Goal: Check status: Check status

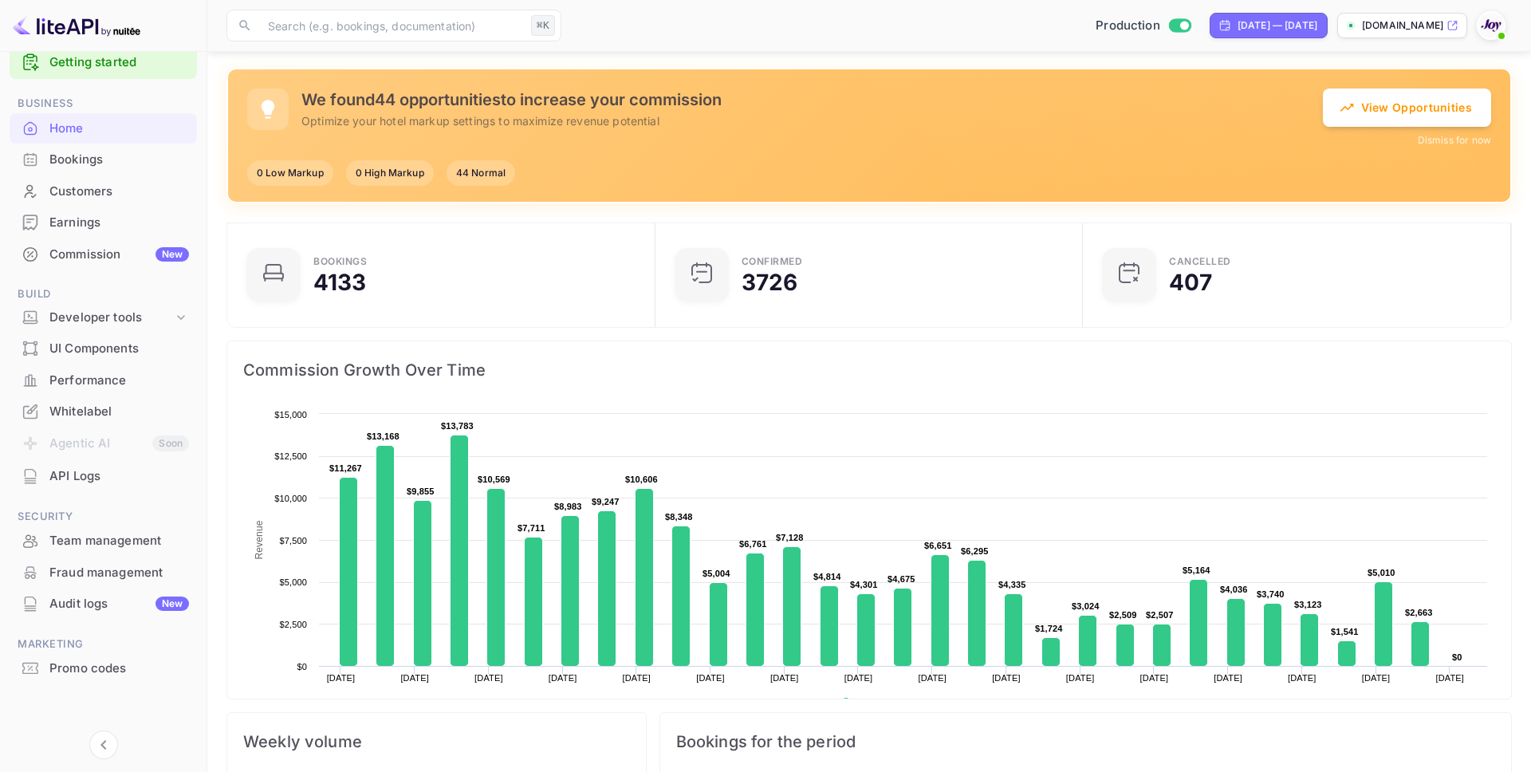
scroll to position [22, 0]
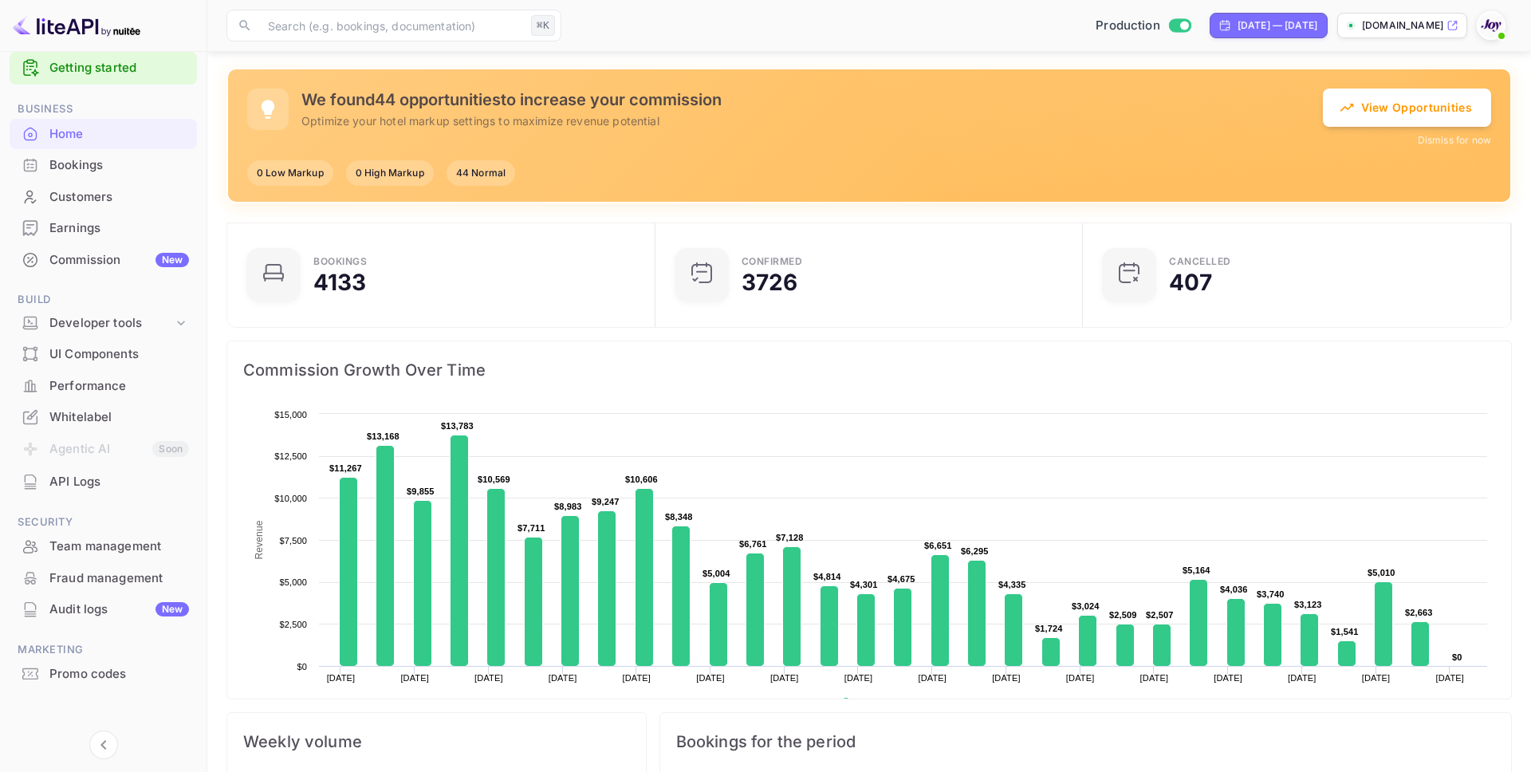
click at [87, 257] on div "Commission New" at bounding box center [119, 260] width 140 height 18
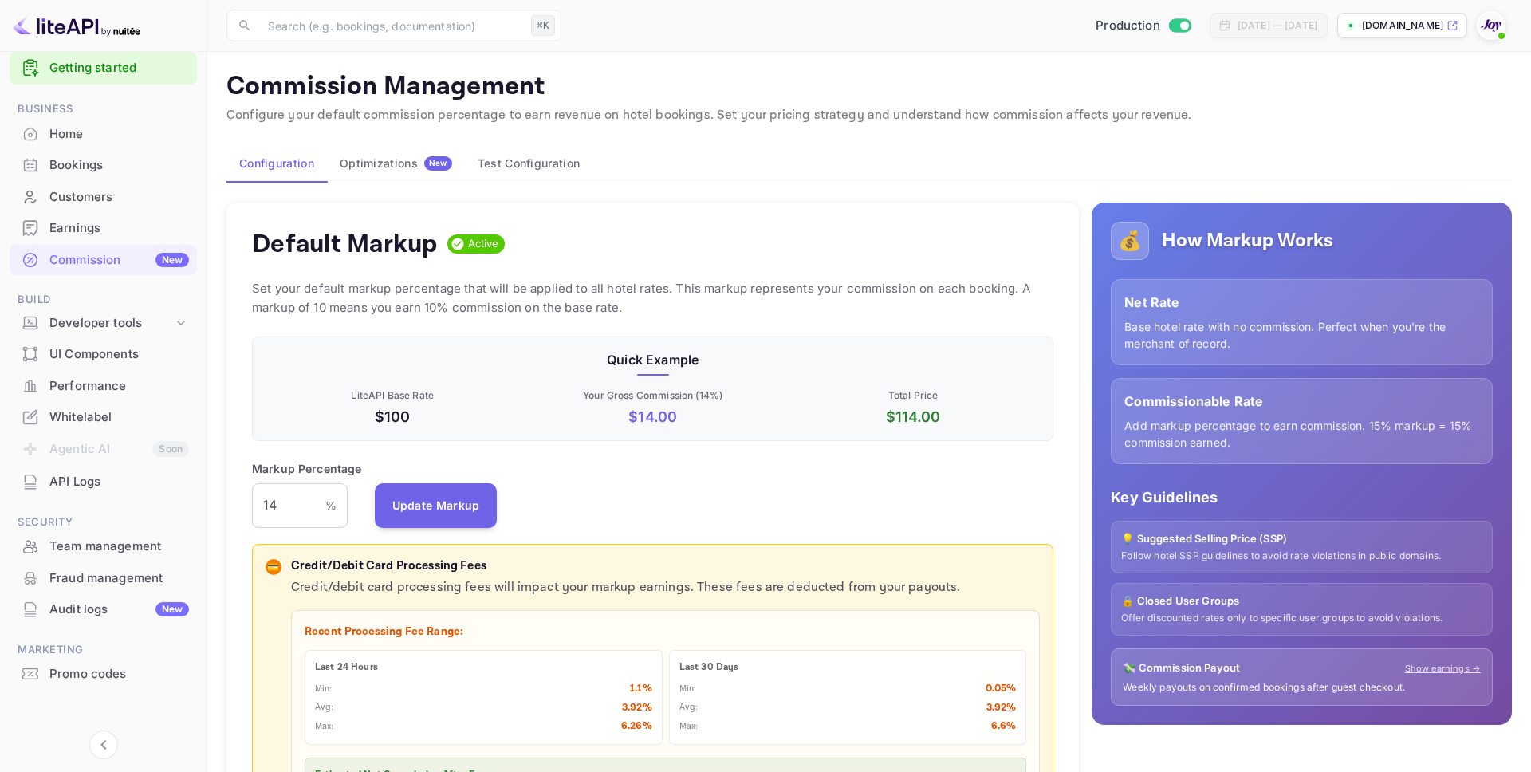
scroll to position [283, 801]
click at [81, 162] on div "Bookings" at bounding box center [119, 165] width 140 height 18
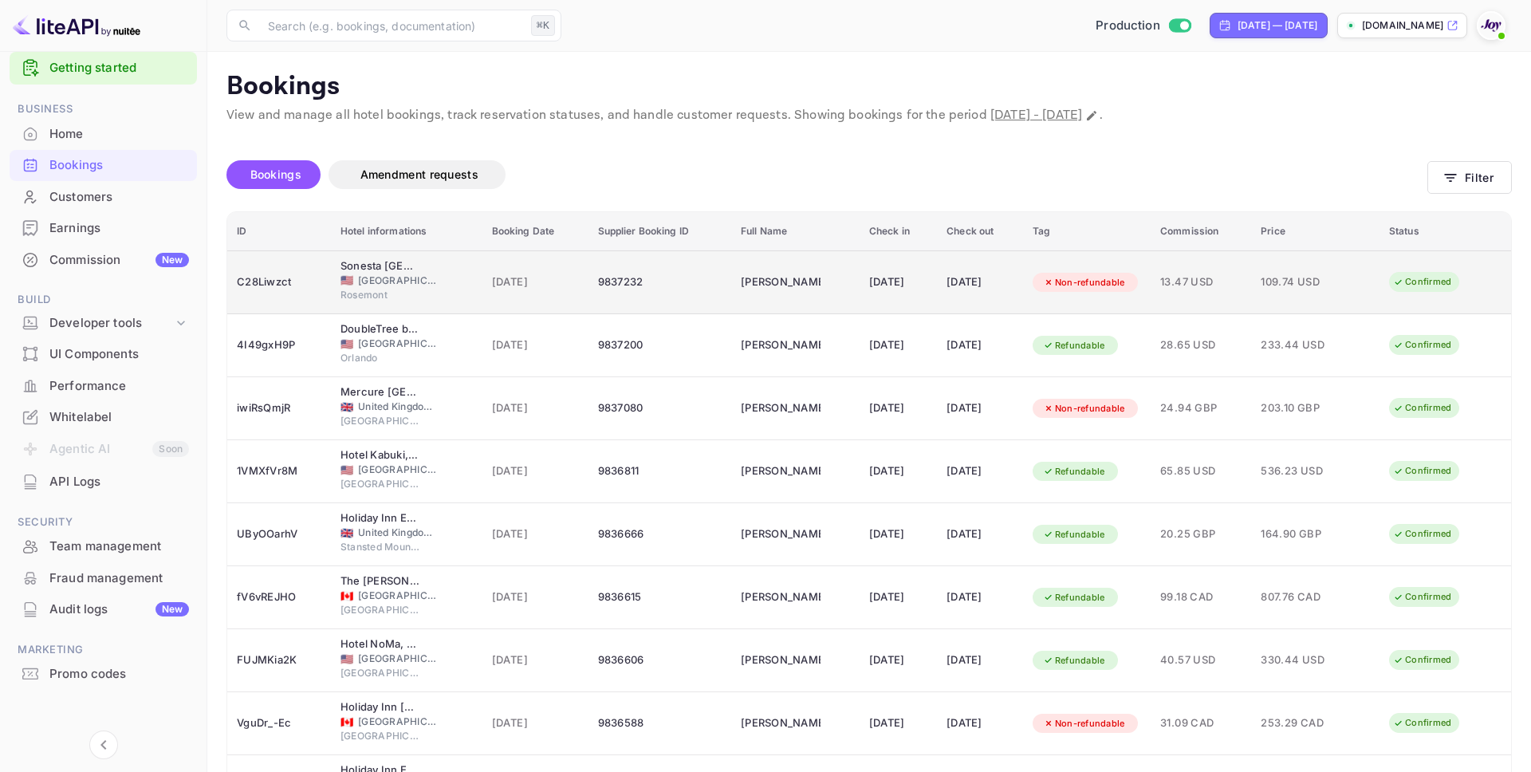
click at [792, 276] on div "Antoine Seals" at bounding box center [781, 282] width 80 height 26
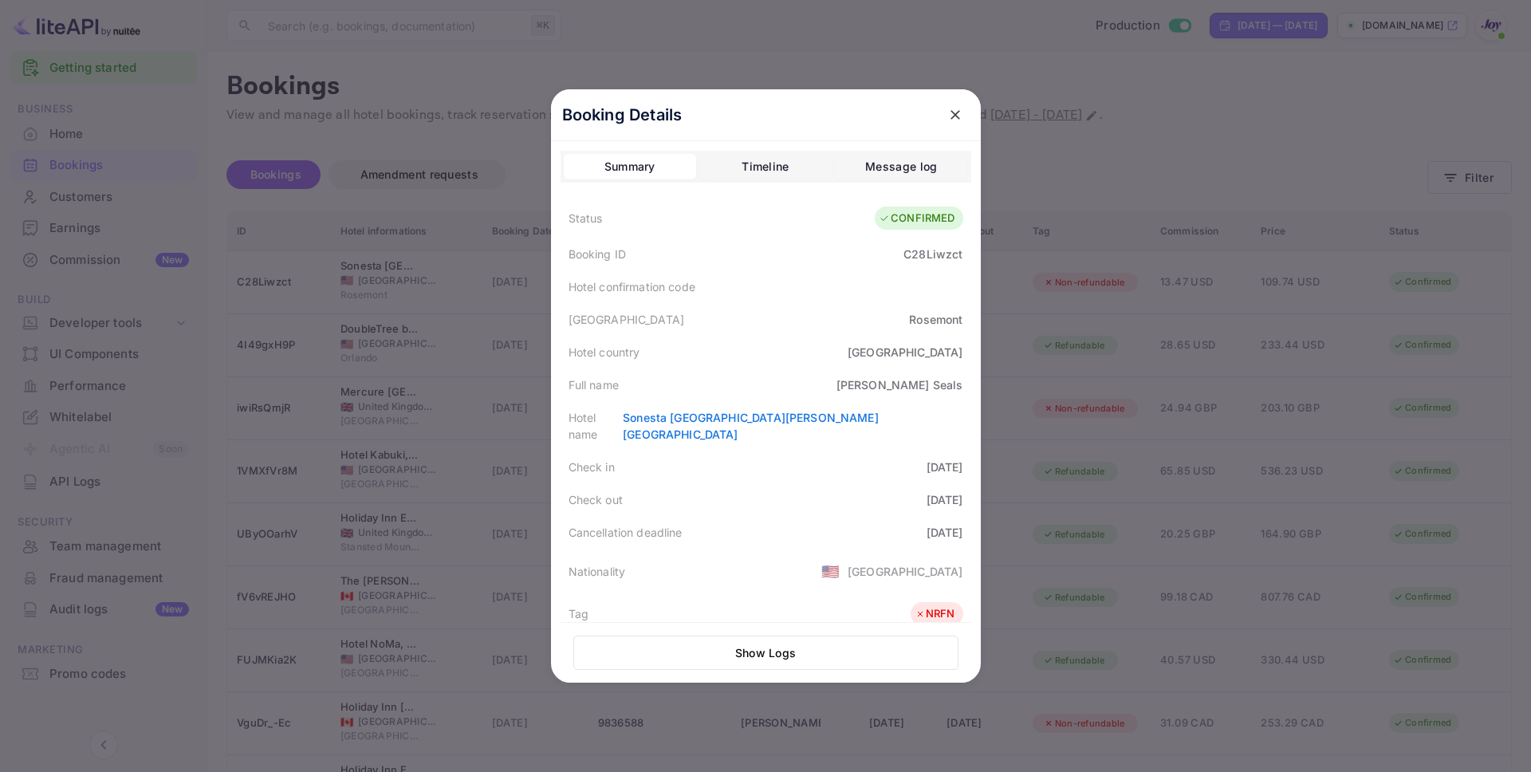
click at [779, 161] on div "Timeline" at bounding box center [765, 166] width 47 height 19
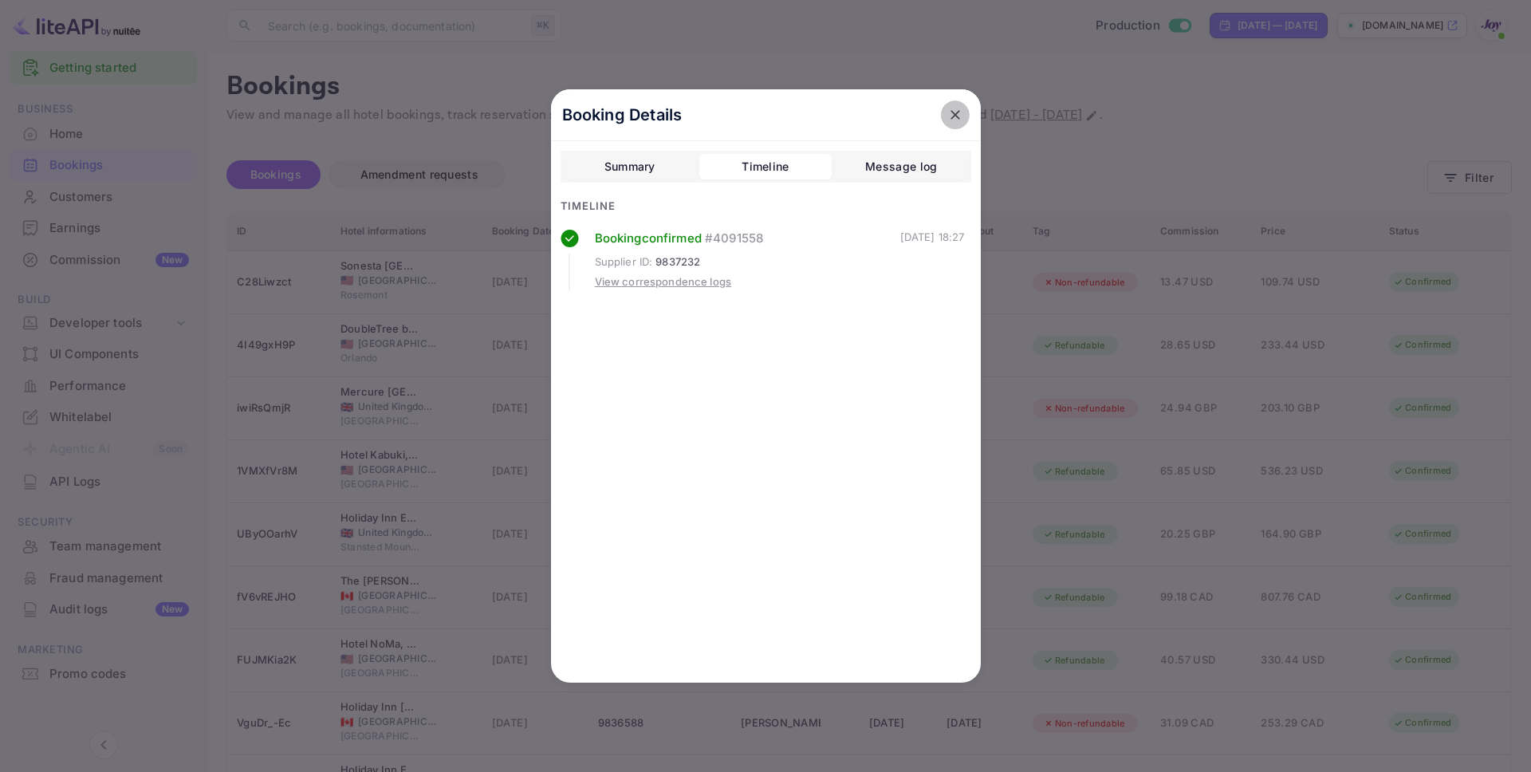
click at [955, 116] on icon "close" at bounding box center [955, 115] width 16 height 16
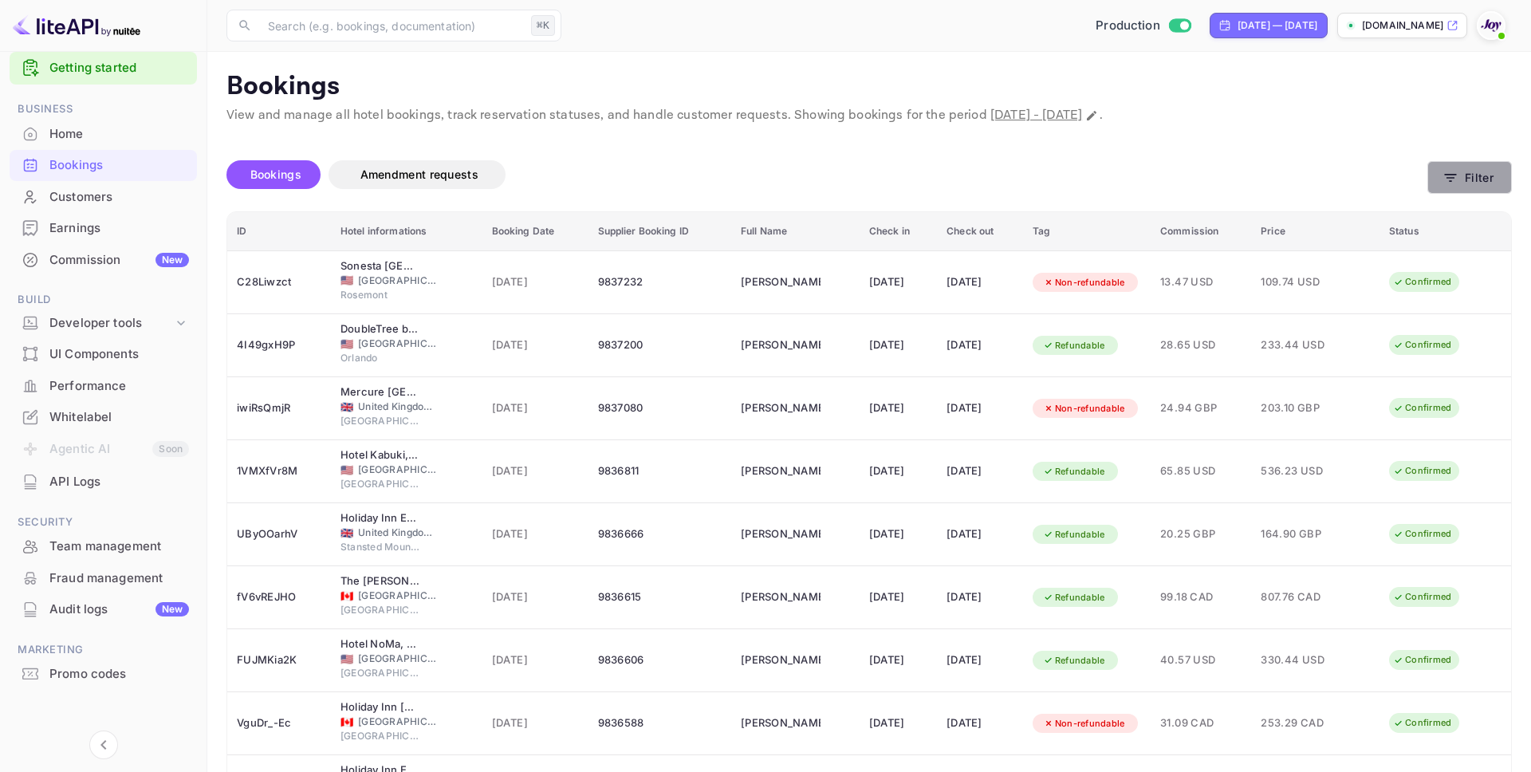
click at [1462, 183] on button "Filter" at bounding box center [1469, 177] width 85 height 33
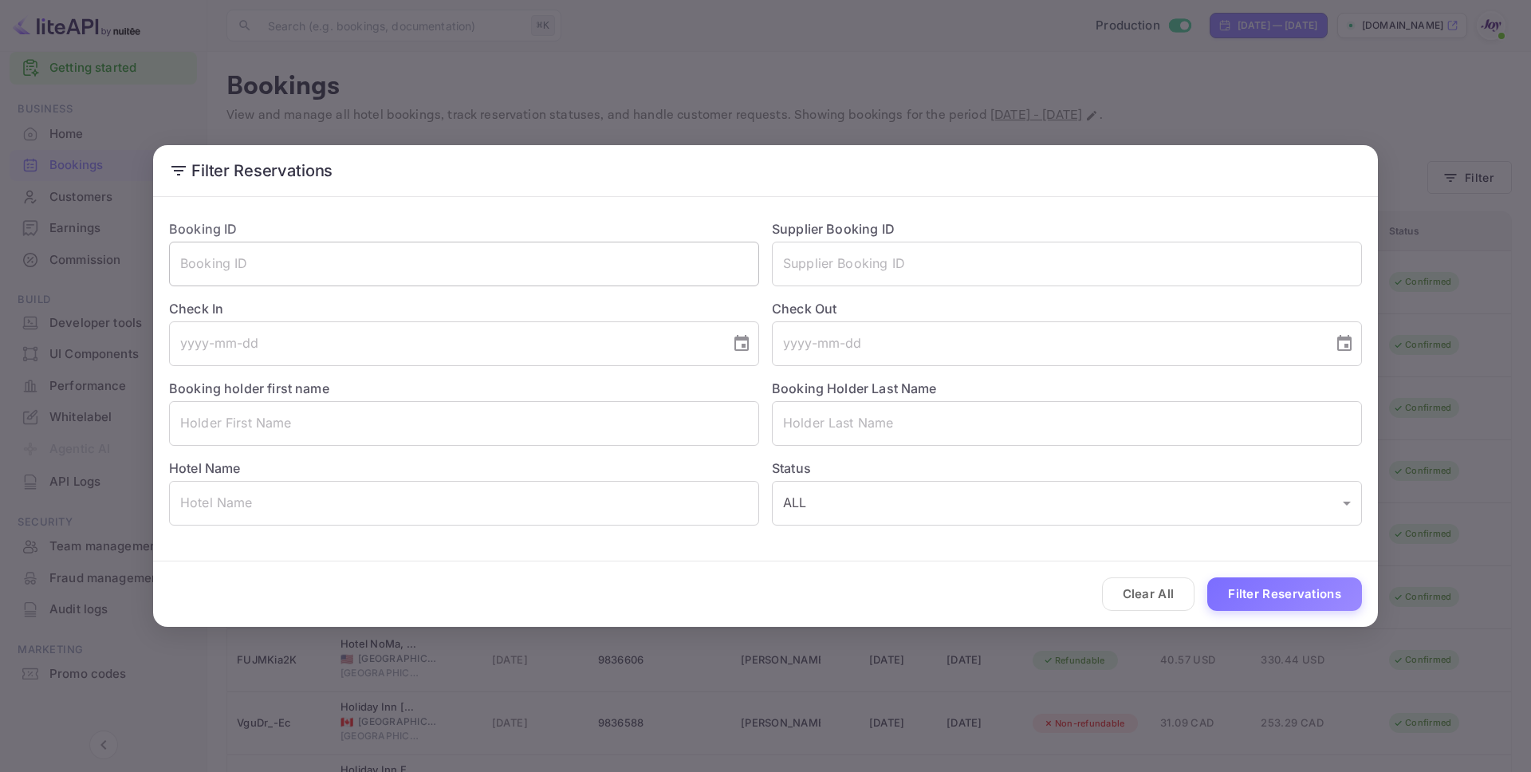
drag, startPoint x: 285, startPoint y: 274, endPoint x: 347, endPoint y: 277, distance: 62.3
click at [285, 274] on input "text" at bounding box center [464, 264] width 590 height 45
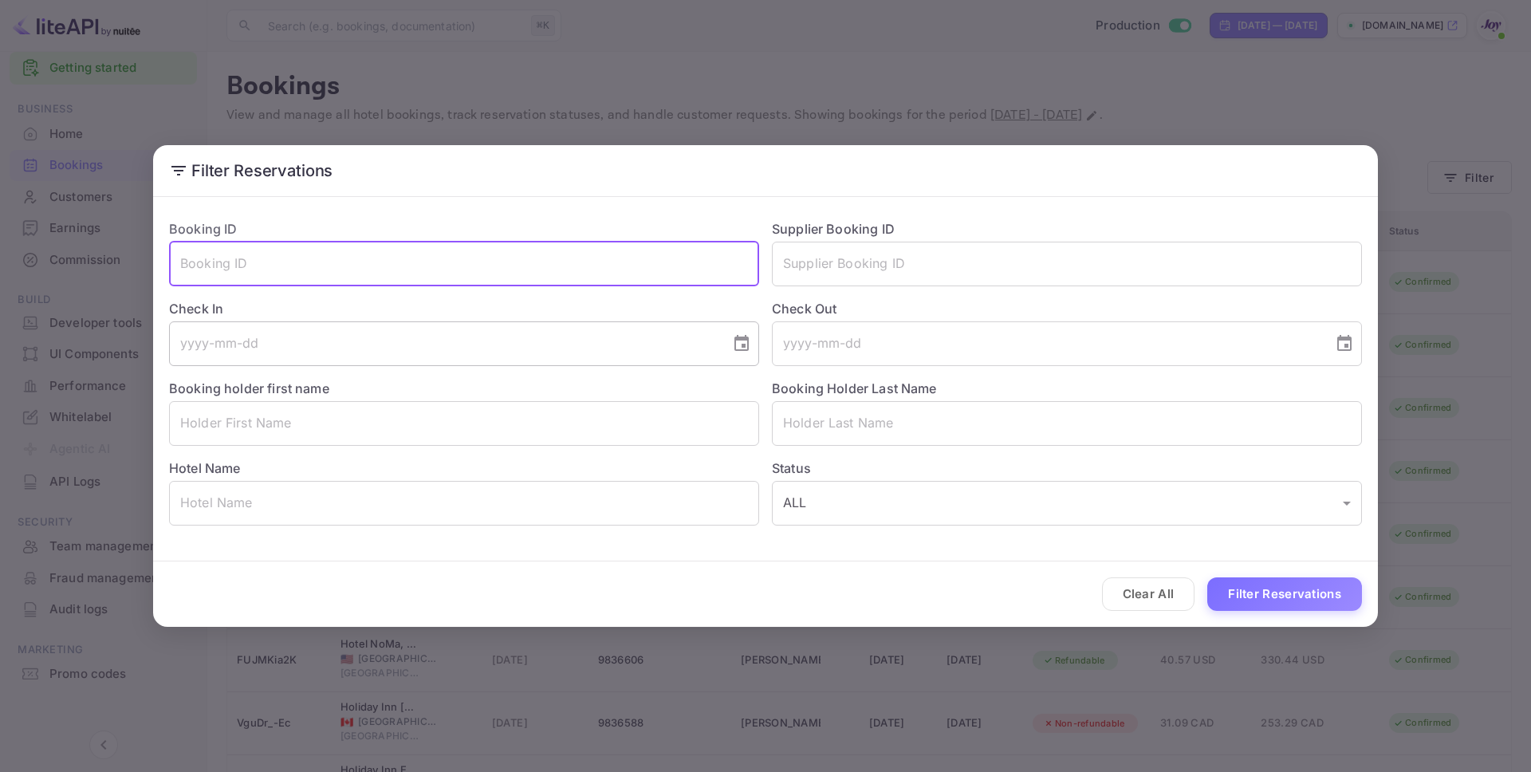
paste input "8974203"
type input "8974203"
click at [1295, 596] on button "Filter Reservations" at bounding box center [1284, 594] width 155 height 34
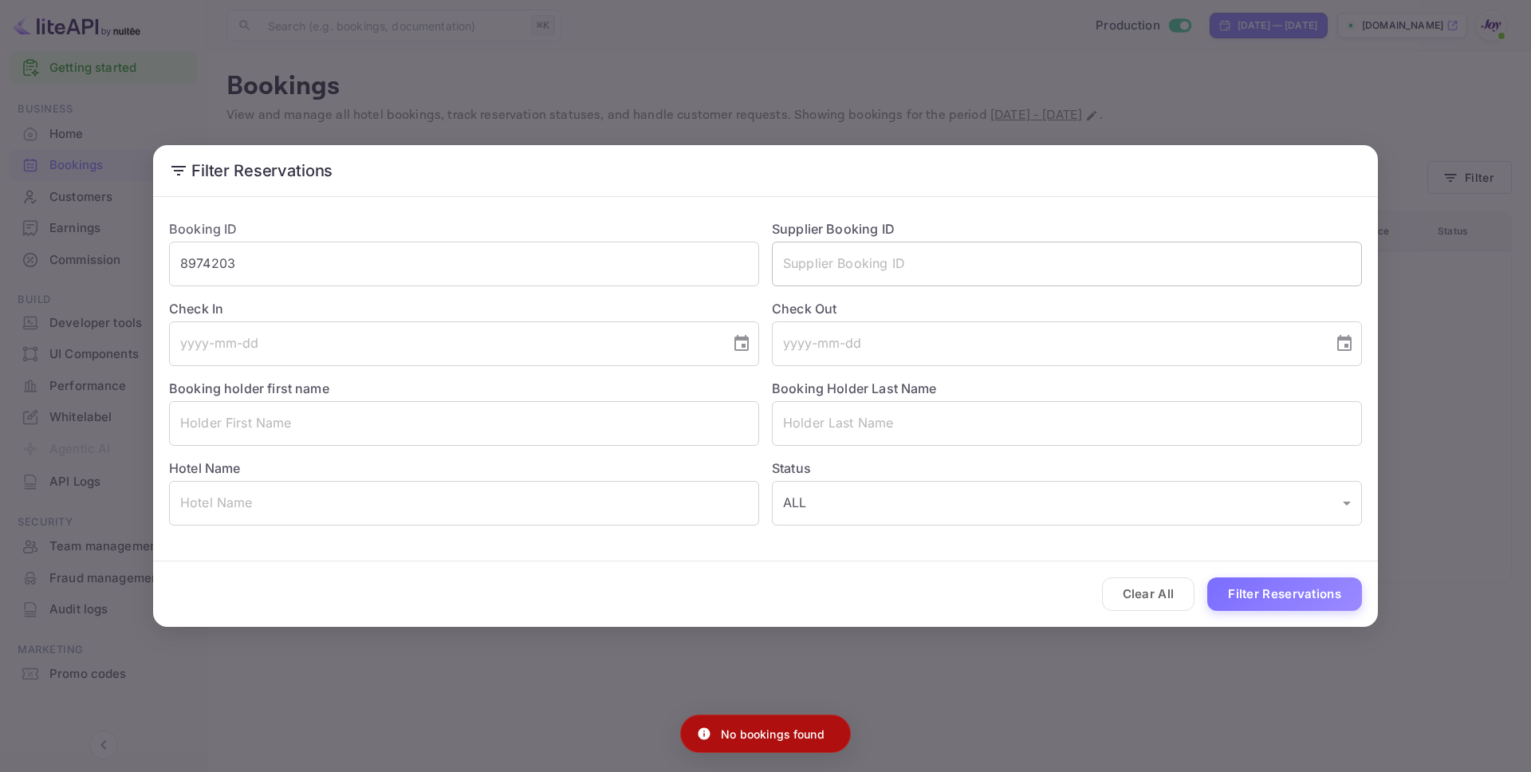
click at [793, 254] on input "text" at bounding box center [1067, 264] width 590 height 45
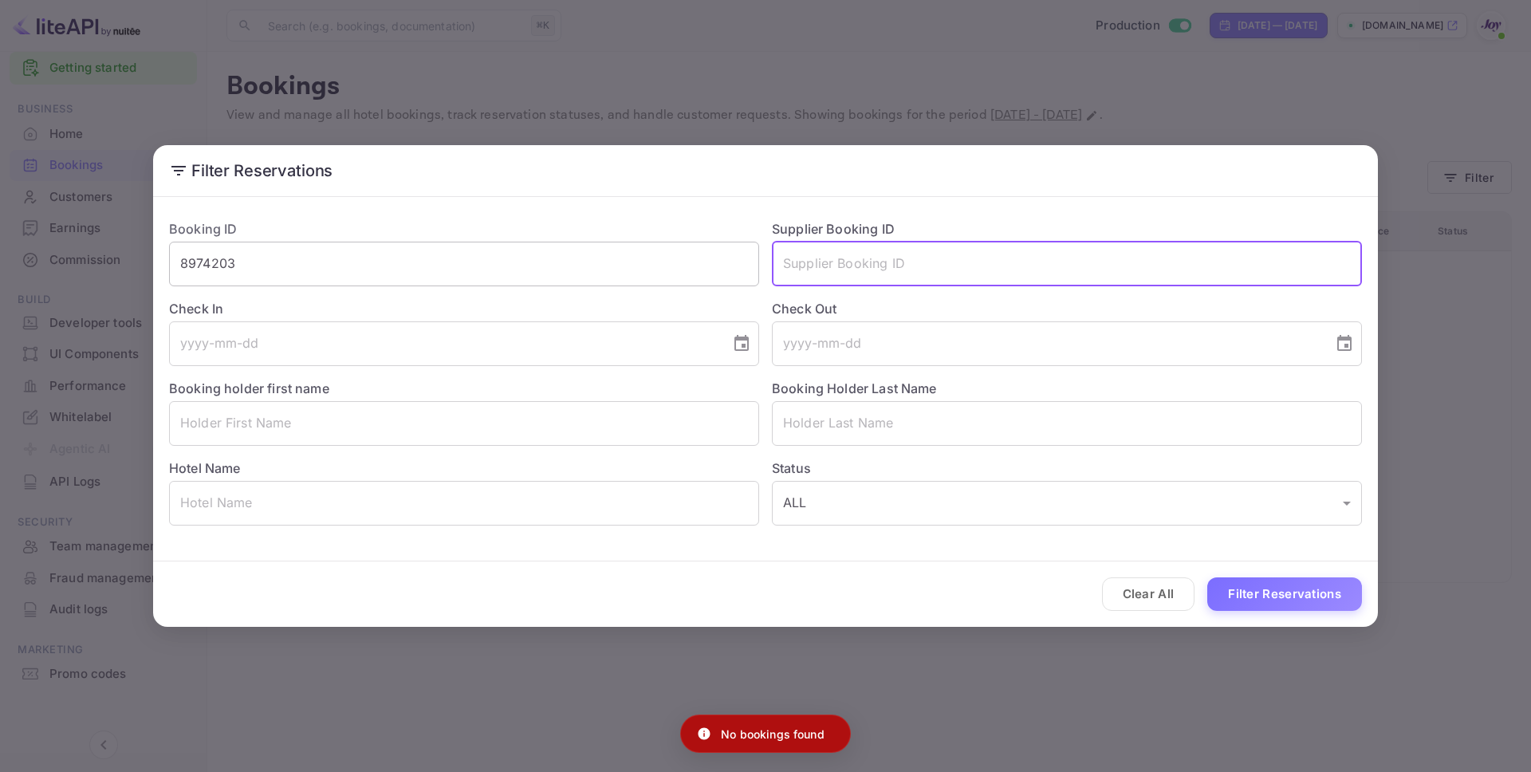
paste input "8974203"
type input "8974203"
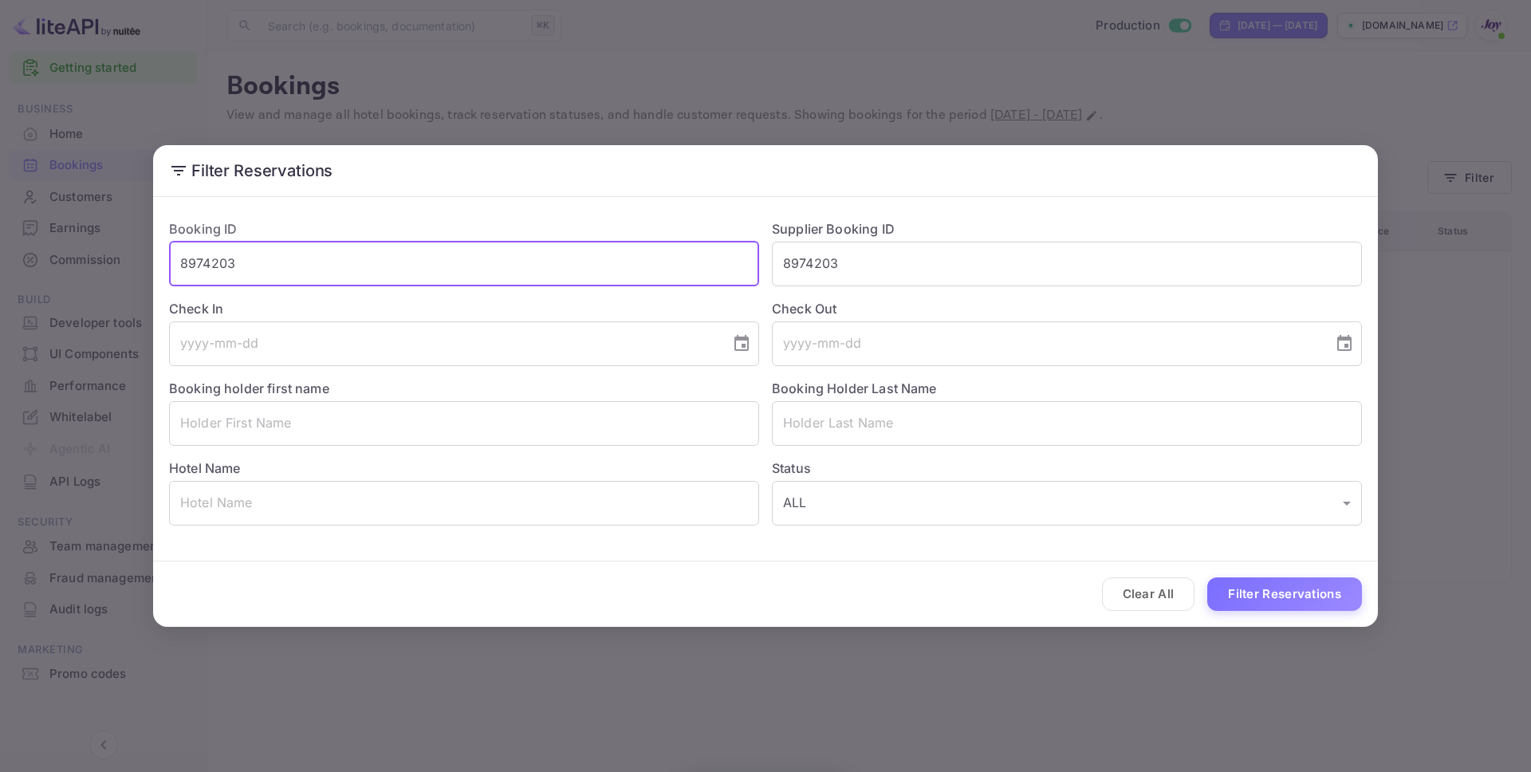
drag, startPoint x: 299, startPoint y: 258, endPoint x: 273, endPoint y: 269, distance: 27.8
click at [273, 269] on input "8974203" at bounding box center [464, 264] width 590 height 45
type input "8"
click at [1289, 596] on button "Filter Reservations" at bounding box center [1284, 594] width 155 height 34
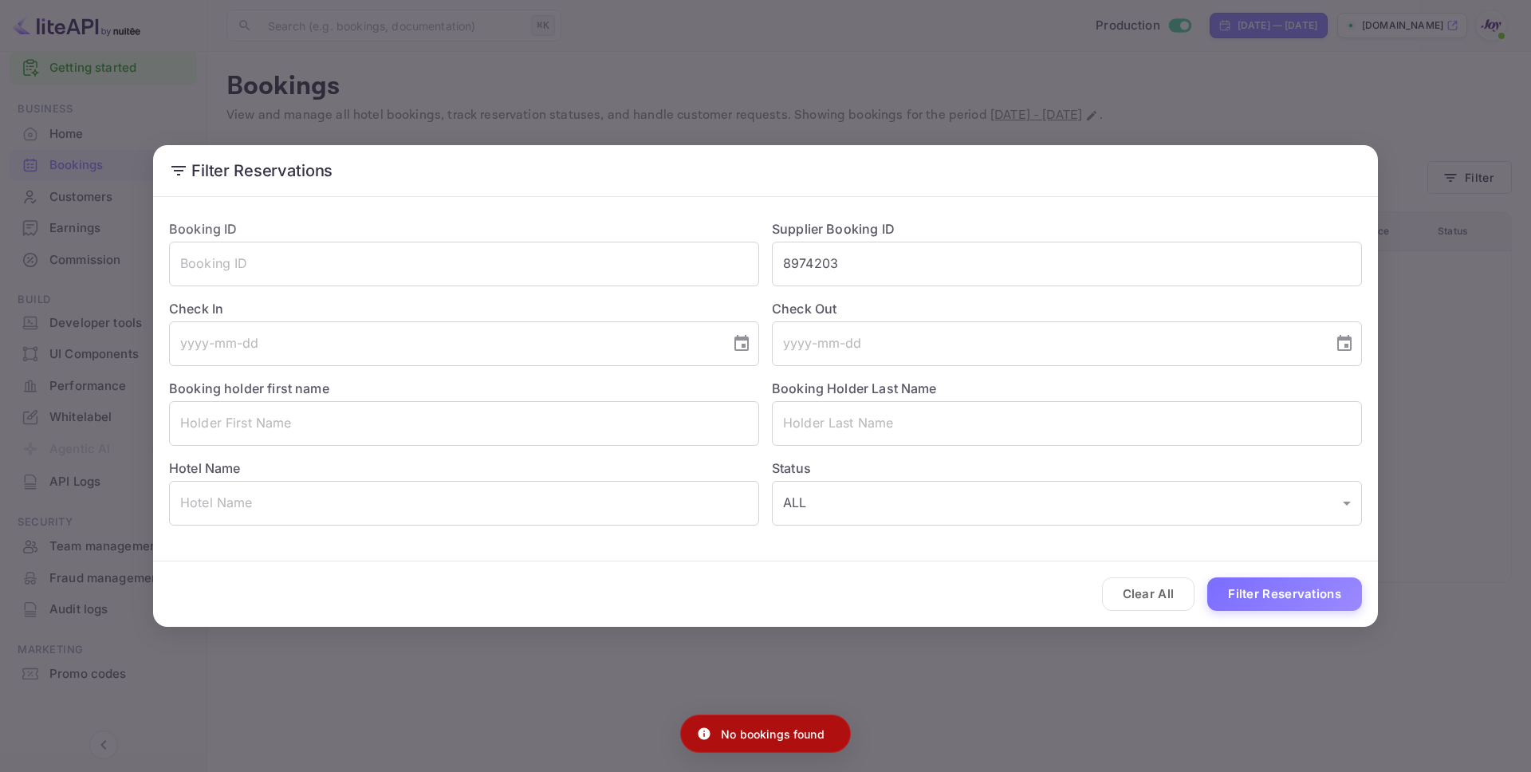
click at [1201, 688] on div "Filter Reservations Booking ID ​ Supplier Booking ID 8974203 ​ Check In ​ Check…" at bounding box center [765, 386] width 1531 height 772
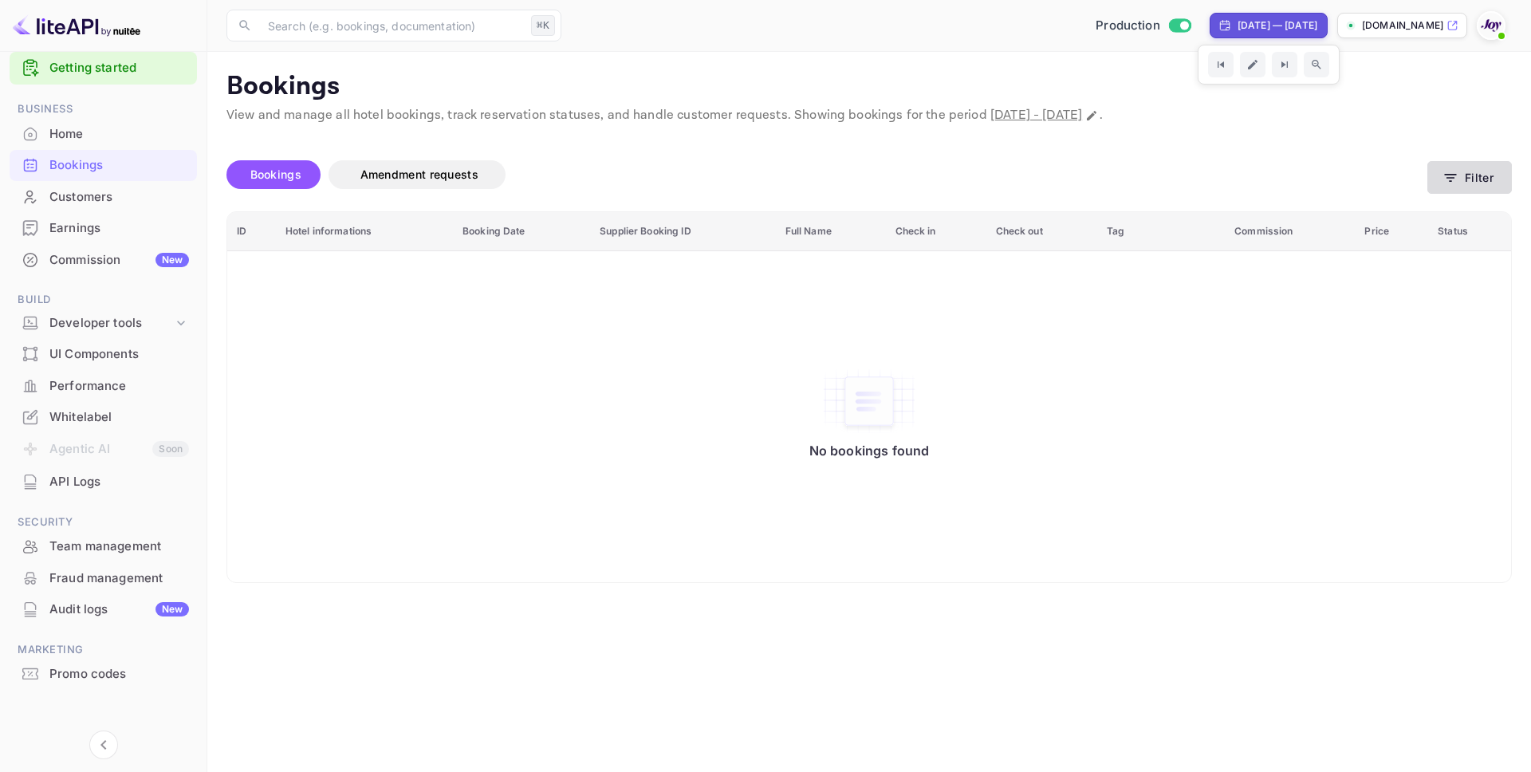
click at [1473, 178] on button "Filter" at bounding box center [1469, 177] width 85 height 33
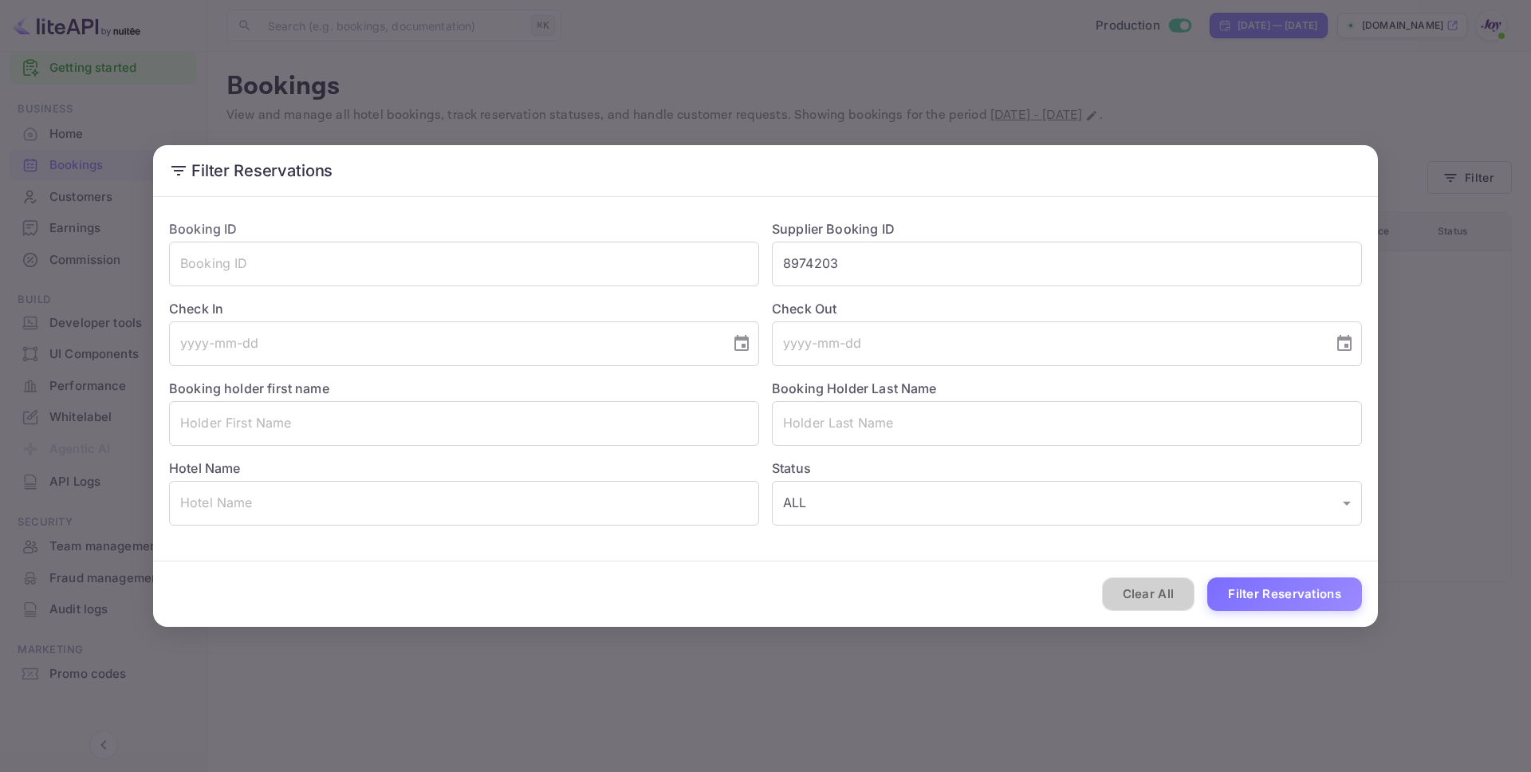
drag, startPoint x: 1155, startPoint y: 588, endPoint x: 1165, endPoint y: 543, distance: 45.8
click at [1155, 584] on button "Clear All" at bounding box center [1148, 594] width 93 height 34
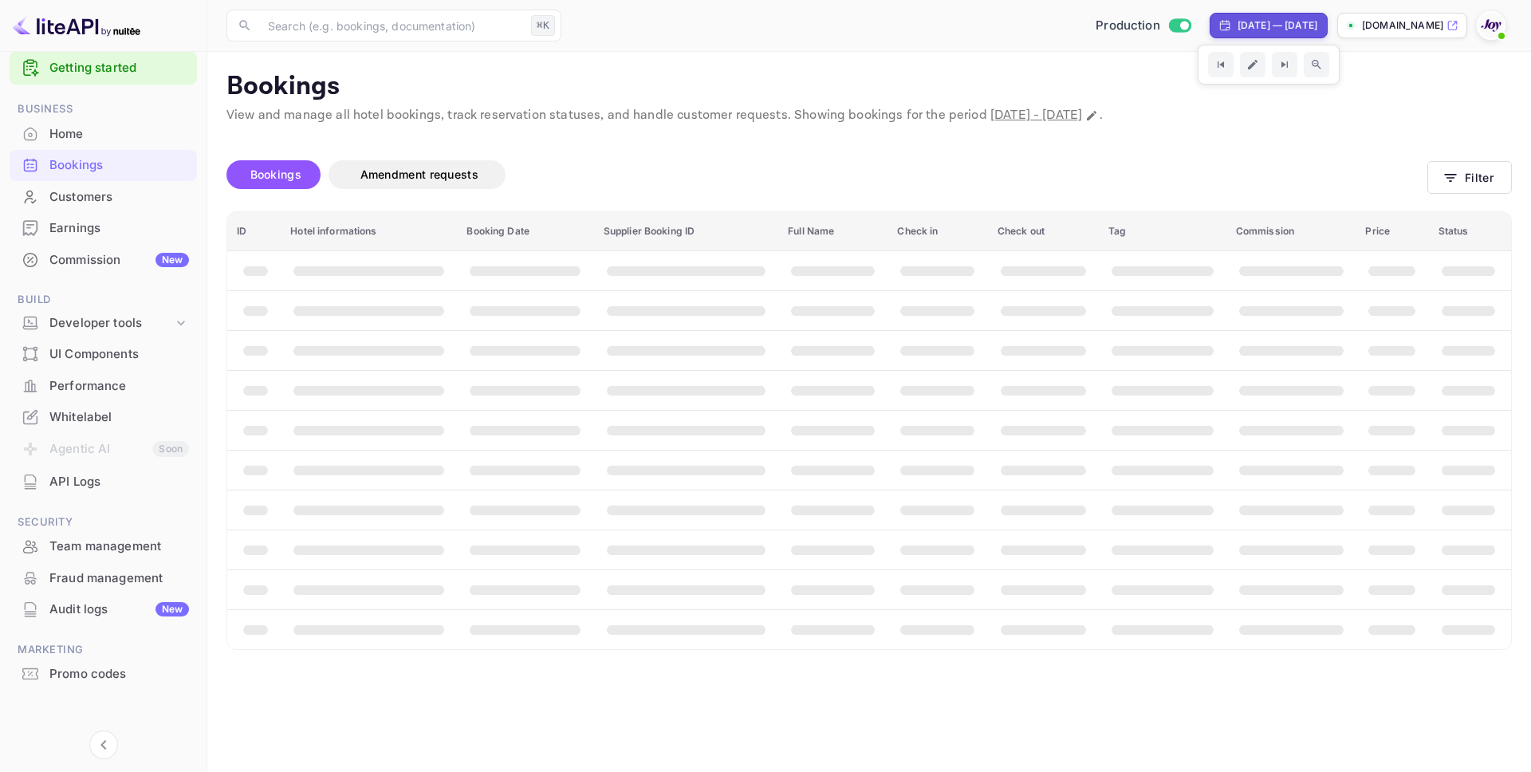
click at [1265, 33] on div "[DATE] — [DATE]" at bounding box center [1269, 26] width 118 height 26
select select "8"
select select "2025"
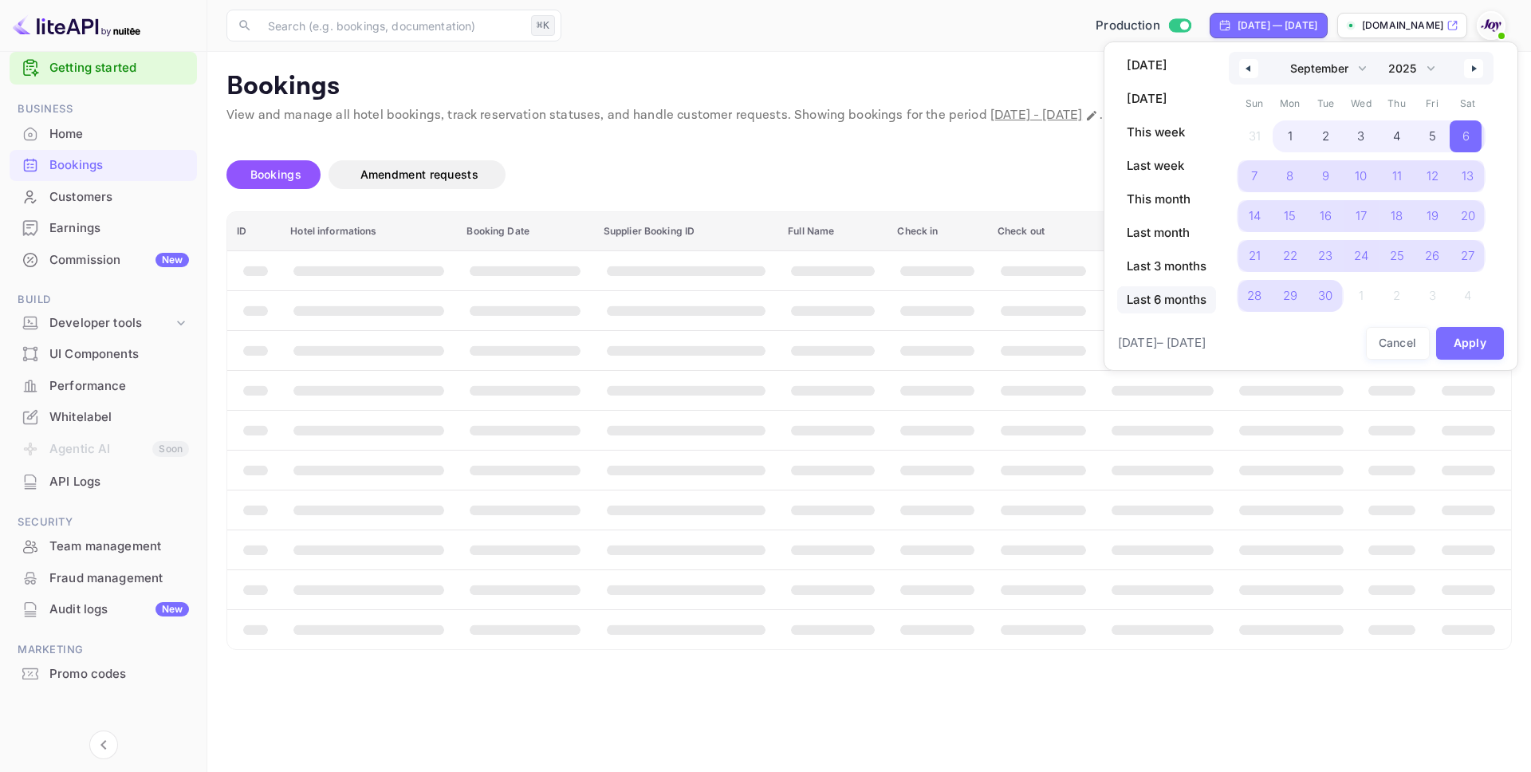
click at [1157, 297] on span "Last 6 months" at bounding box center [1166, 299] width 99 height 27
select select "3"
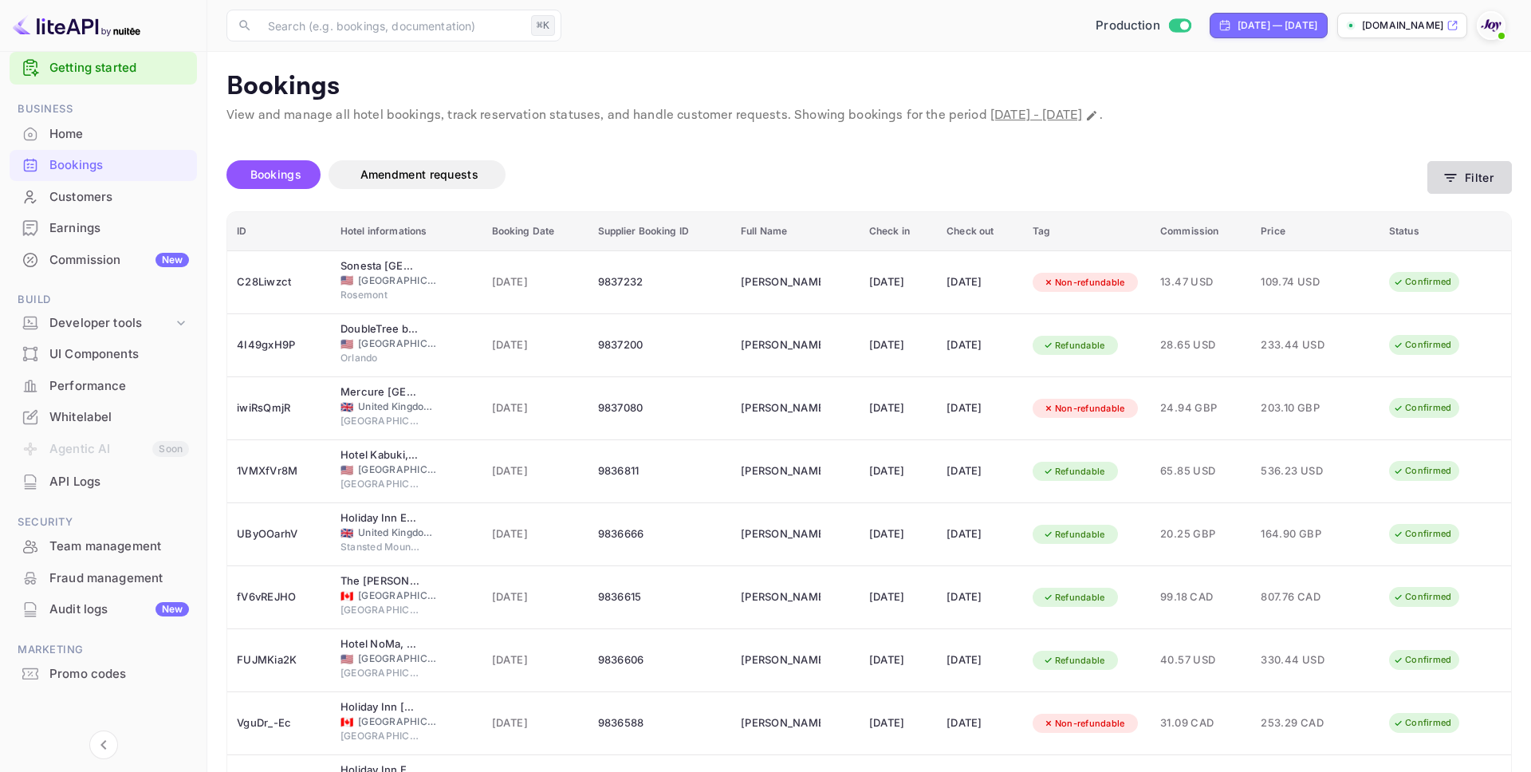
click at [1473, 181] on button "Filter" at bounding box center [1469, 177] width 85 height 33
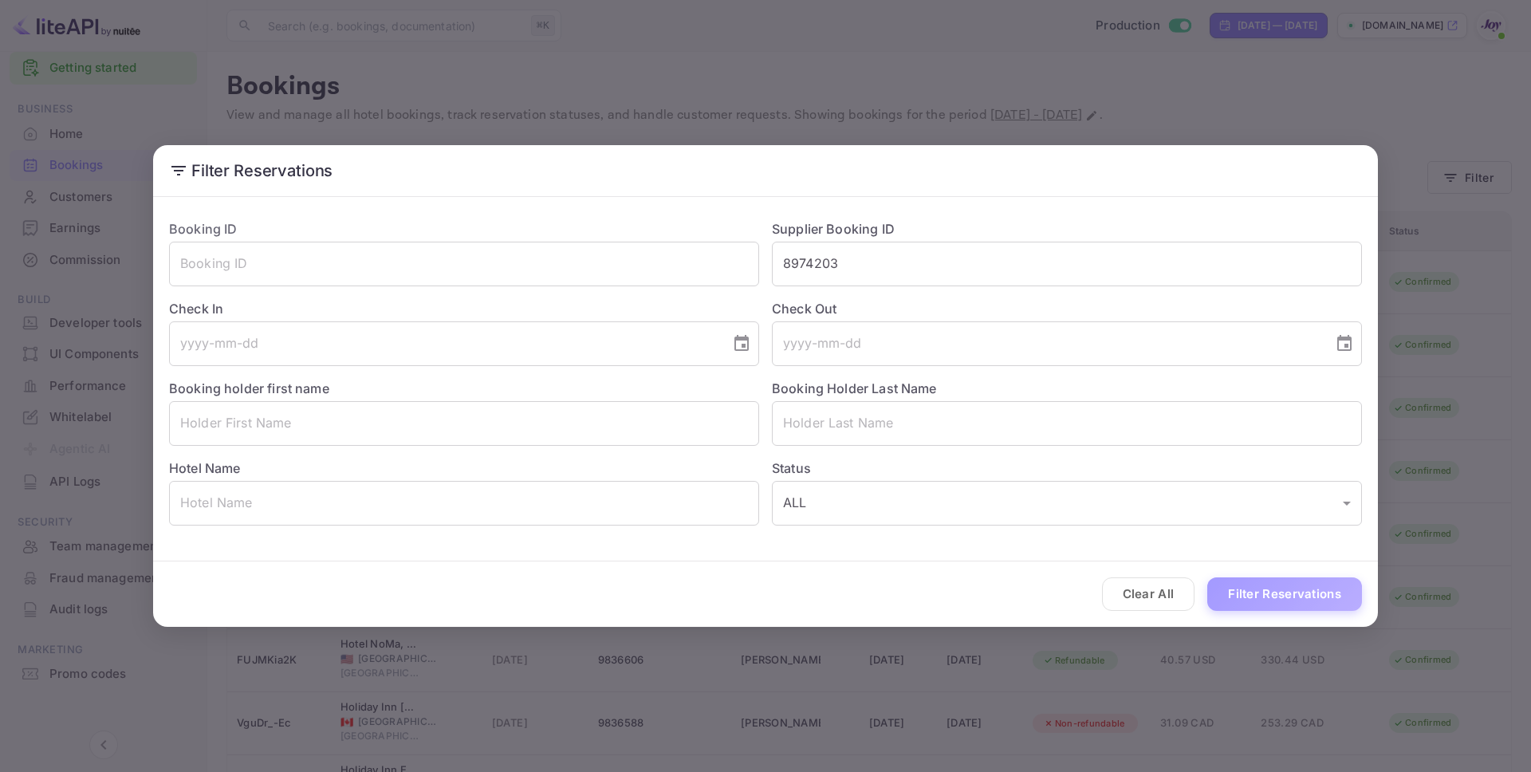
click at [1312, 580] on button "Filter Reservations" at bounding box center [1284, 594] width 155 height 34
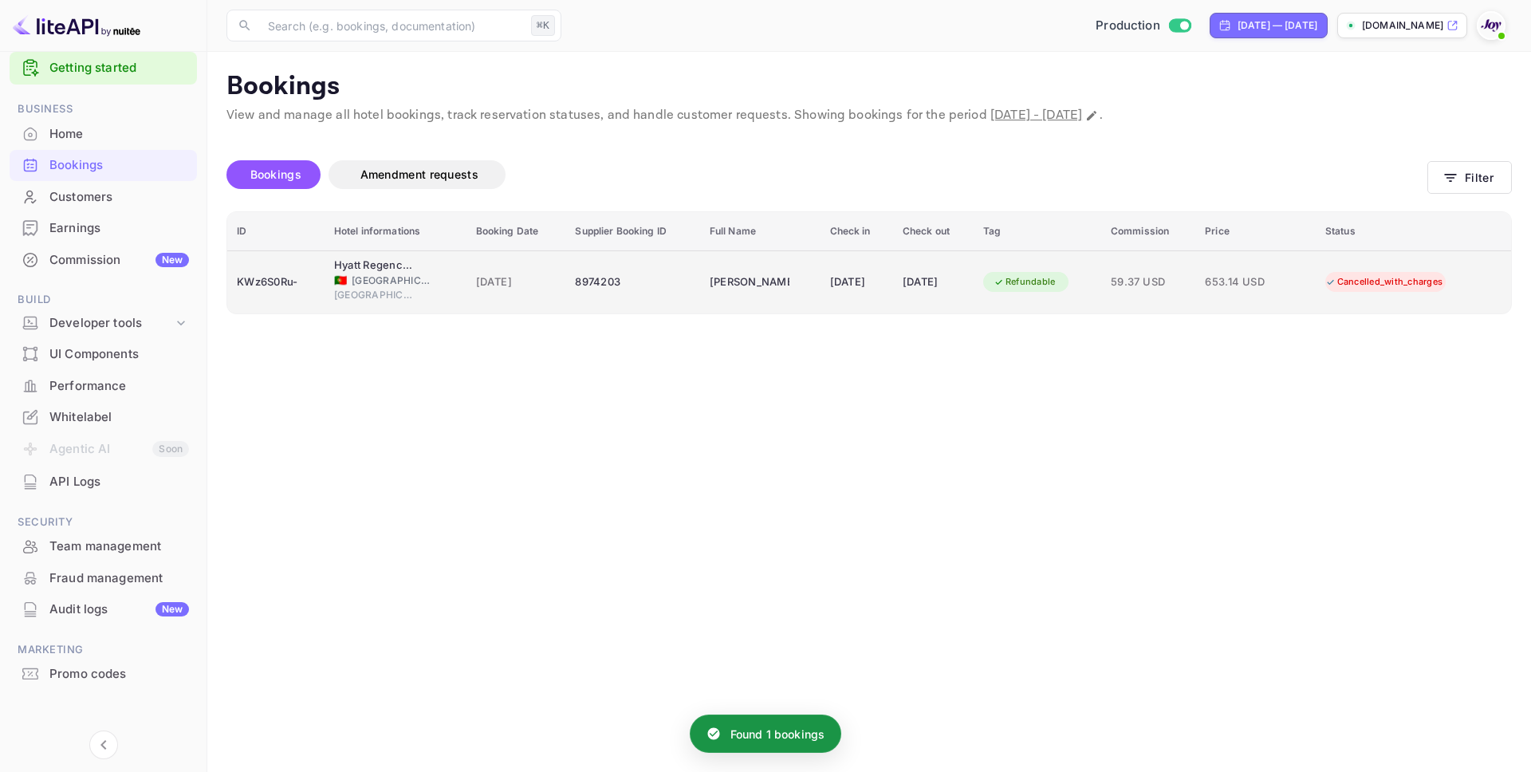
click at [426, 292] on div "Lisbon" at bounding box center [395, 297] width 123 height 18
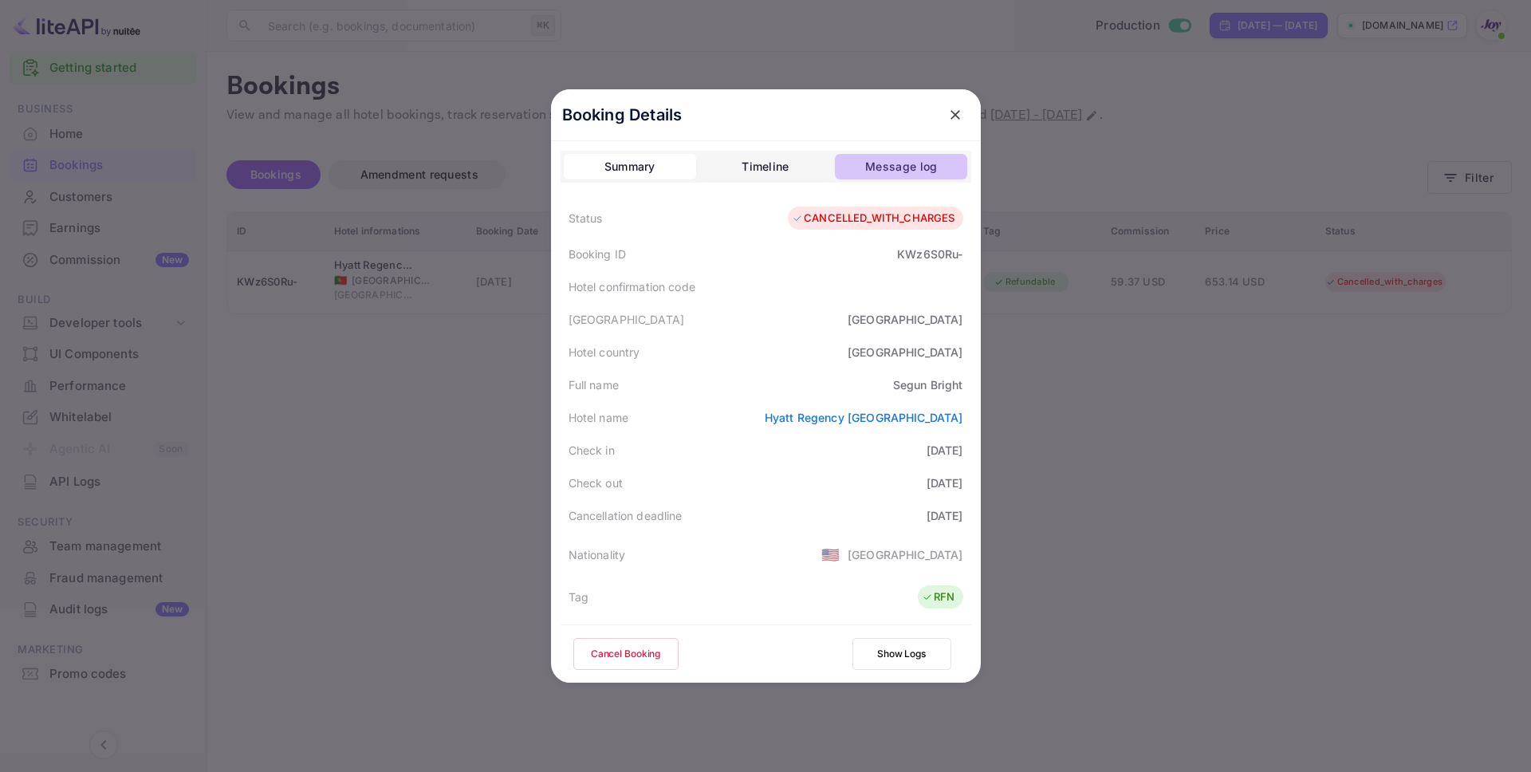
click at [918, 165] on div "Message log" at bounding box center [901, 166] width 72 height 19
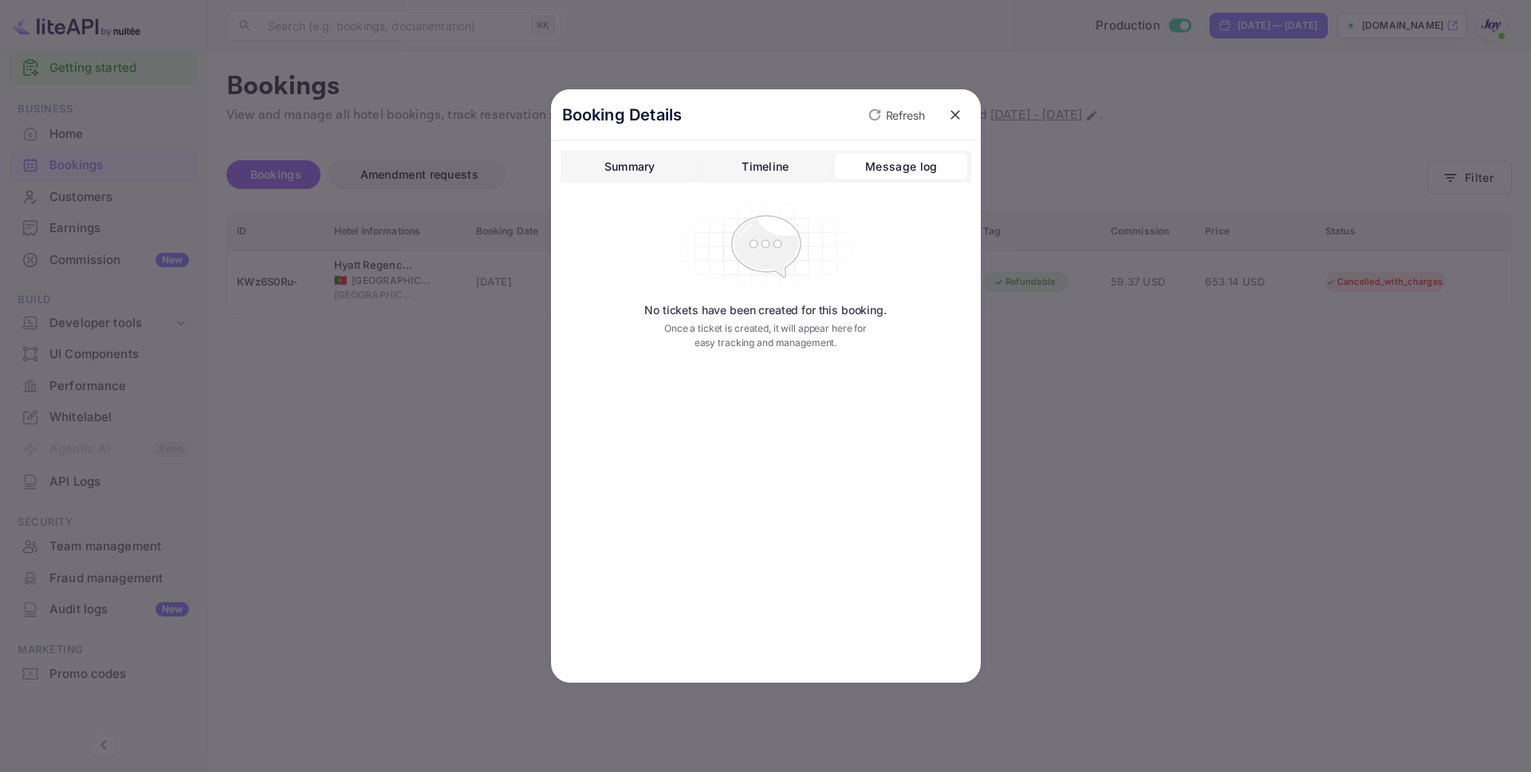
click at [806, 165] on button "Timeline" at bounding box center [765, 167] width 132 height 26
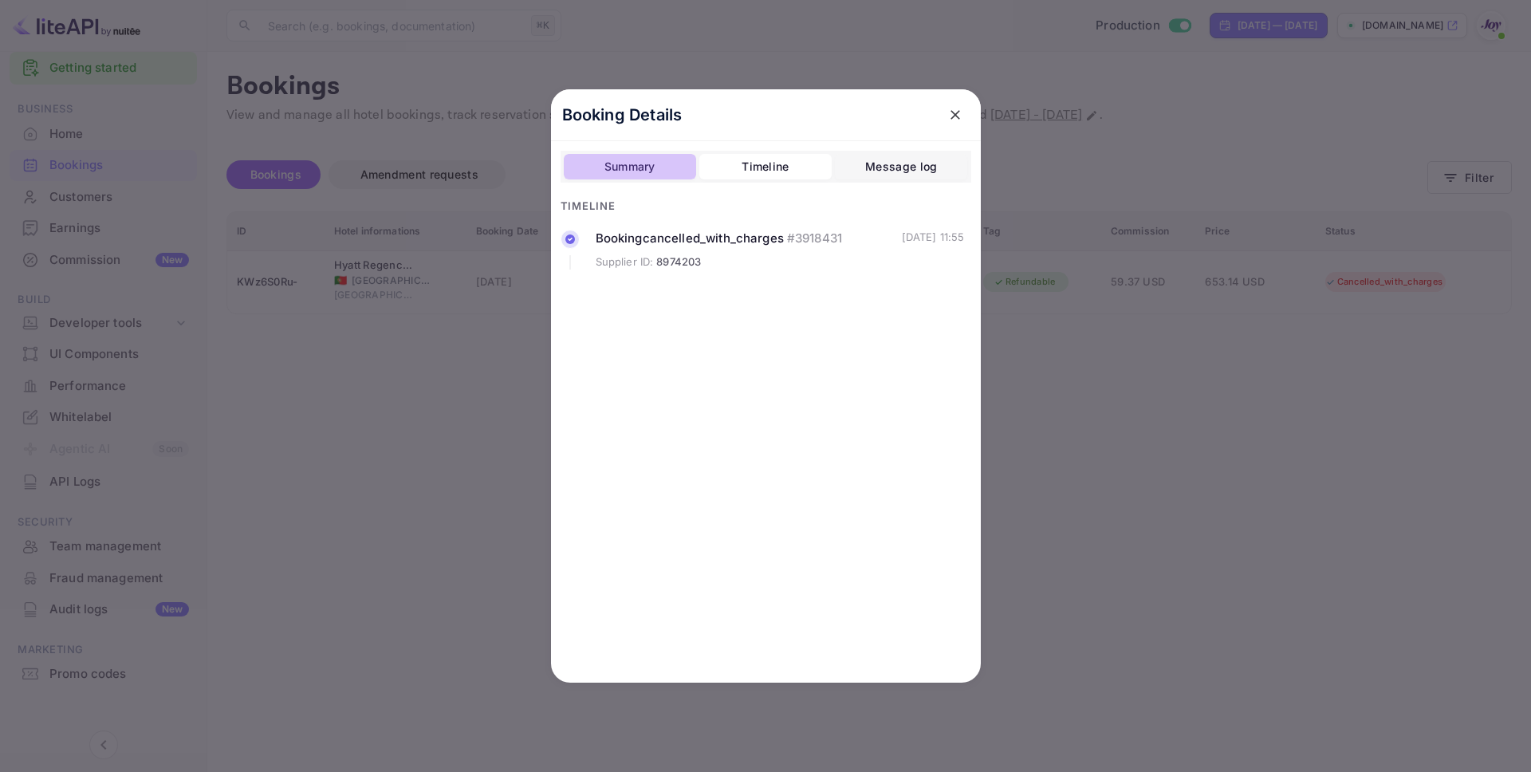
click at [612, 166] on div "Summary" at bounding box center [629, 166] width 51 height 19
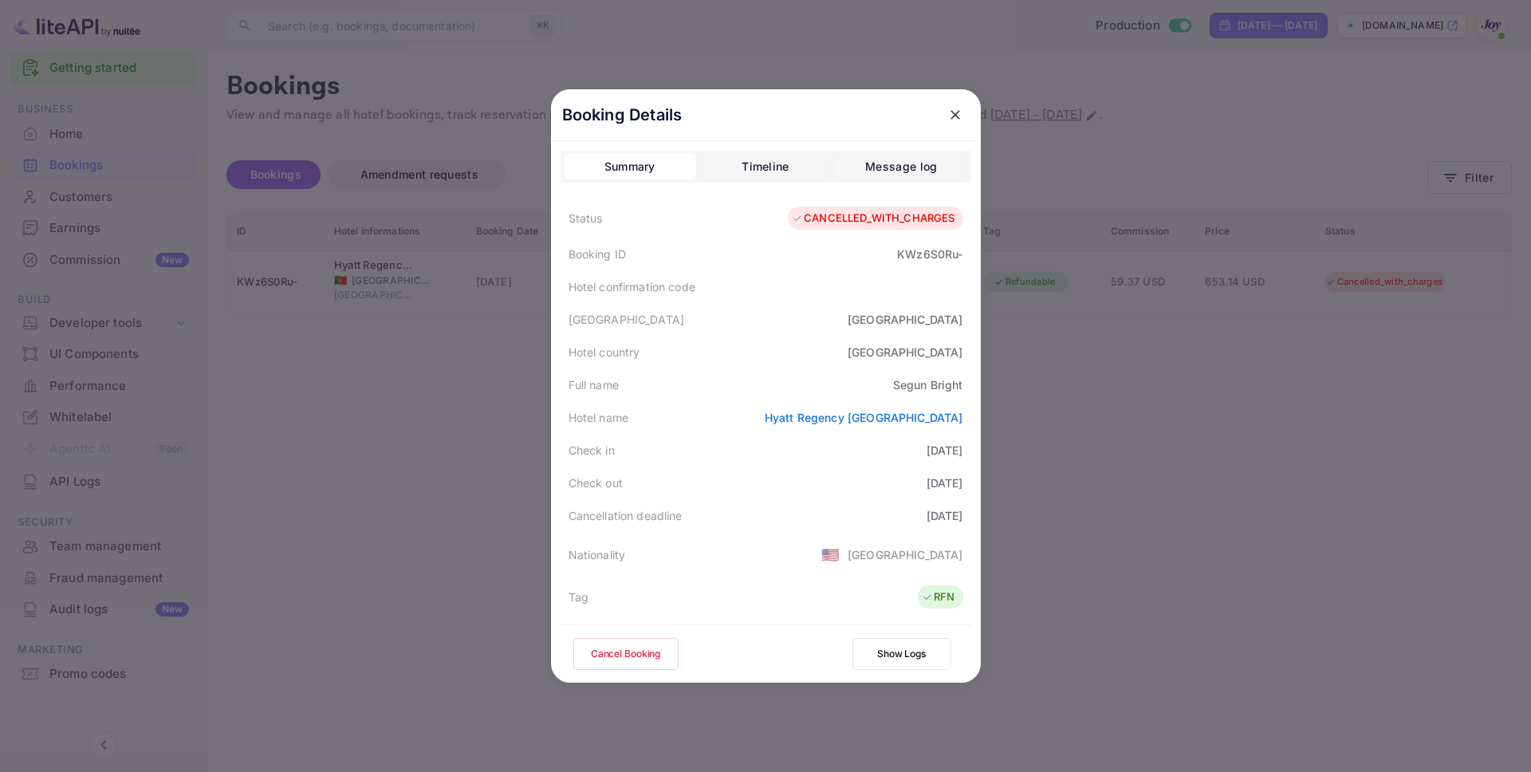
click at [921, 251] on div "KWz6S0Ru-" at bounding box center [929, 254] width 65 height 17
click at [966, 256] on div "Booking ID KWz6S0Ru-" at bounding box center [766, 254] width 411 height 33
copy div "KWz6S0Ru-"
click at [610, 43] on div "Booking Details Summary Timeline Message log Status CANCELLED_WITH_CHARGES Book…" at bounding box center [765, 386] width 481 height 772
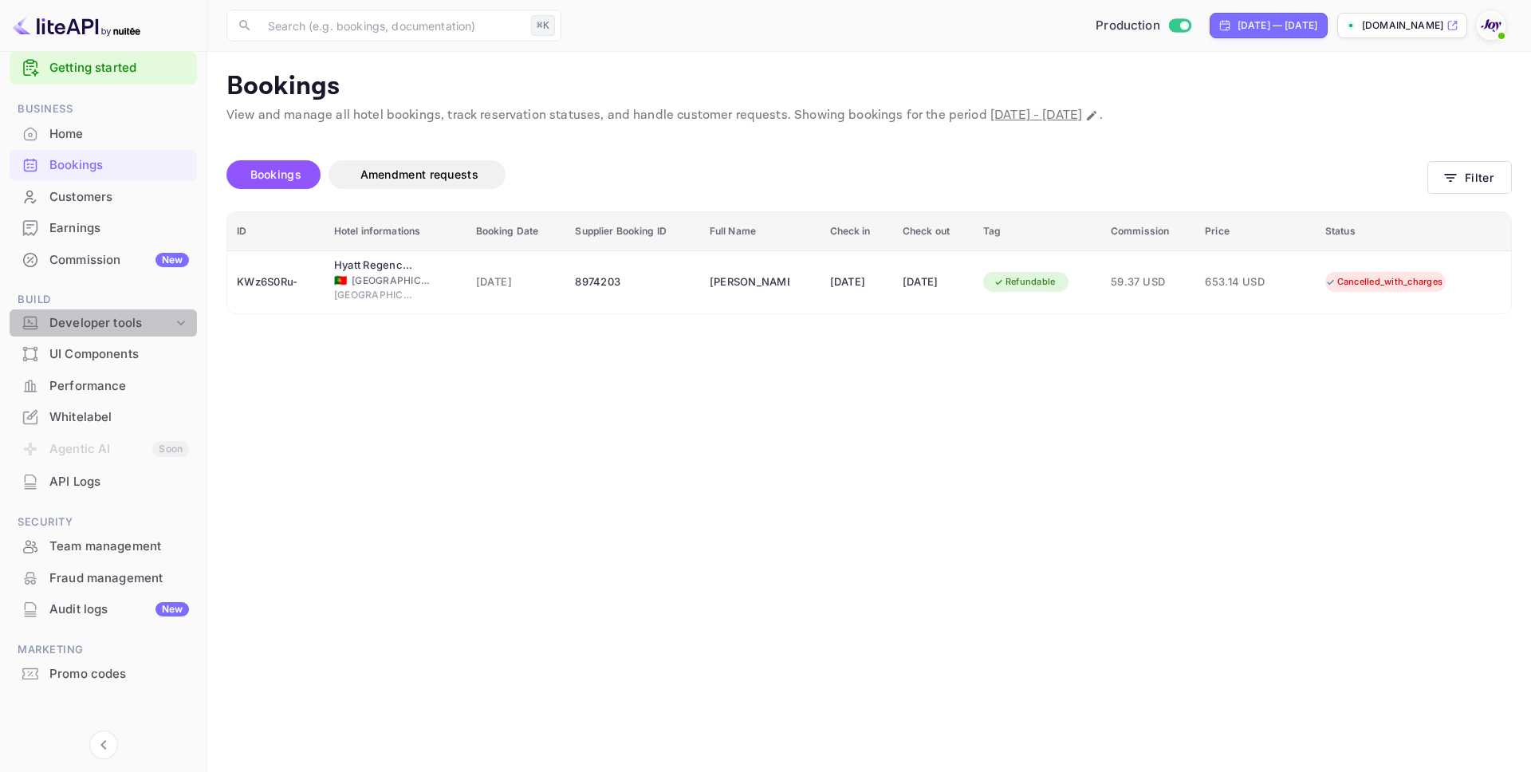
click at [180, 320] on icon at bounding box center [181, 323] width 16 height 16
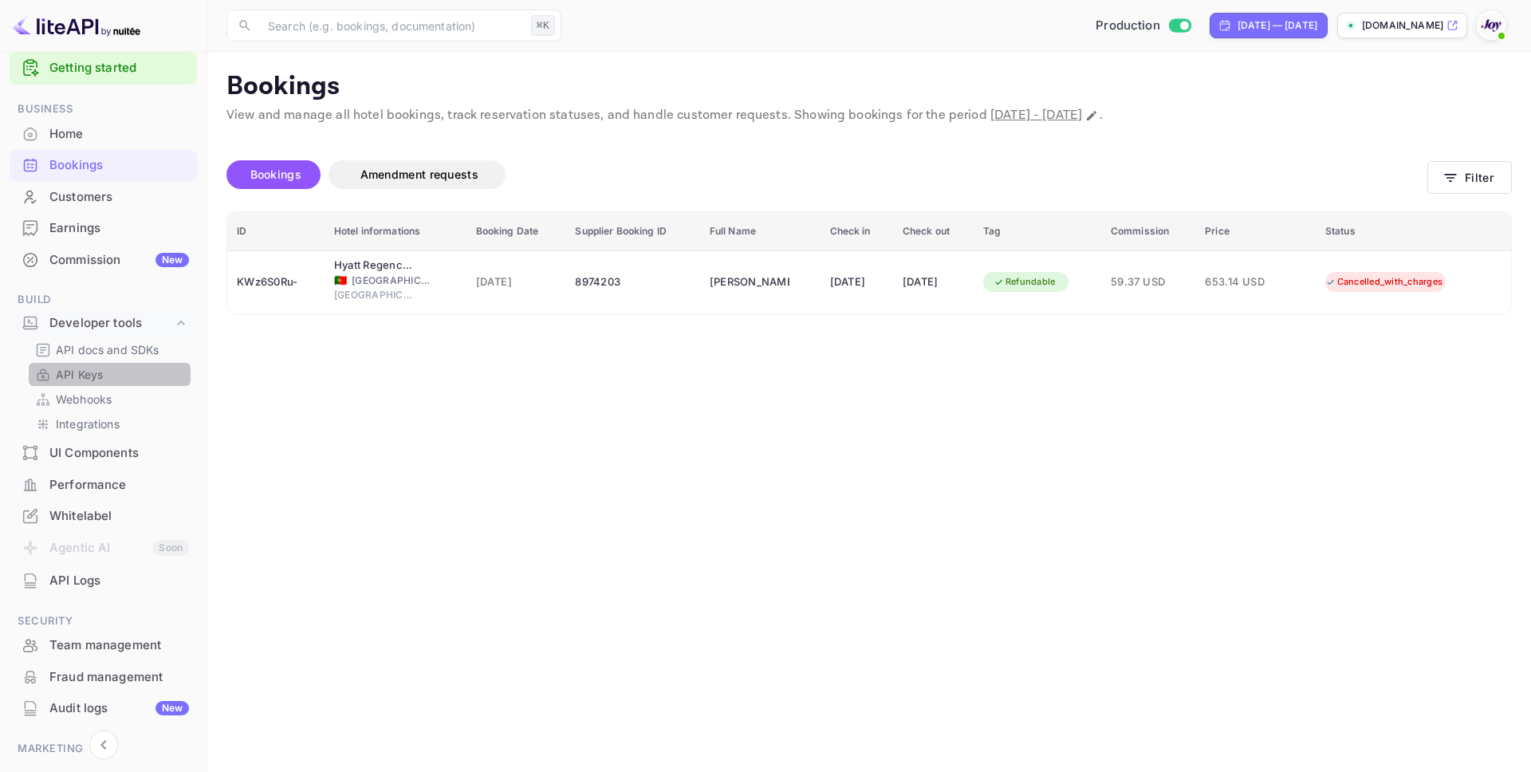
click at [84, 374] on p "API Keys" at bounding box center [79, 374] width 47 height 17
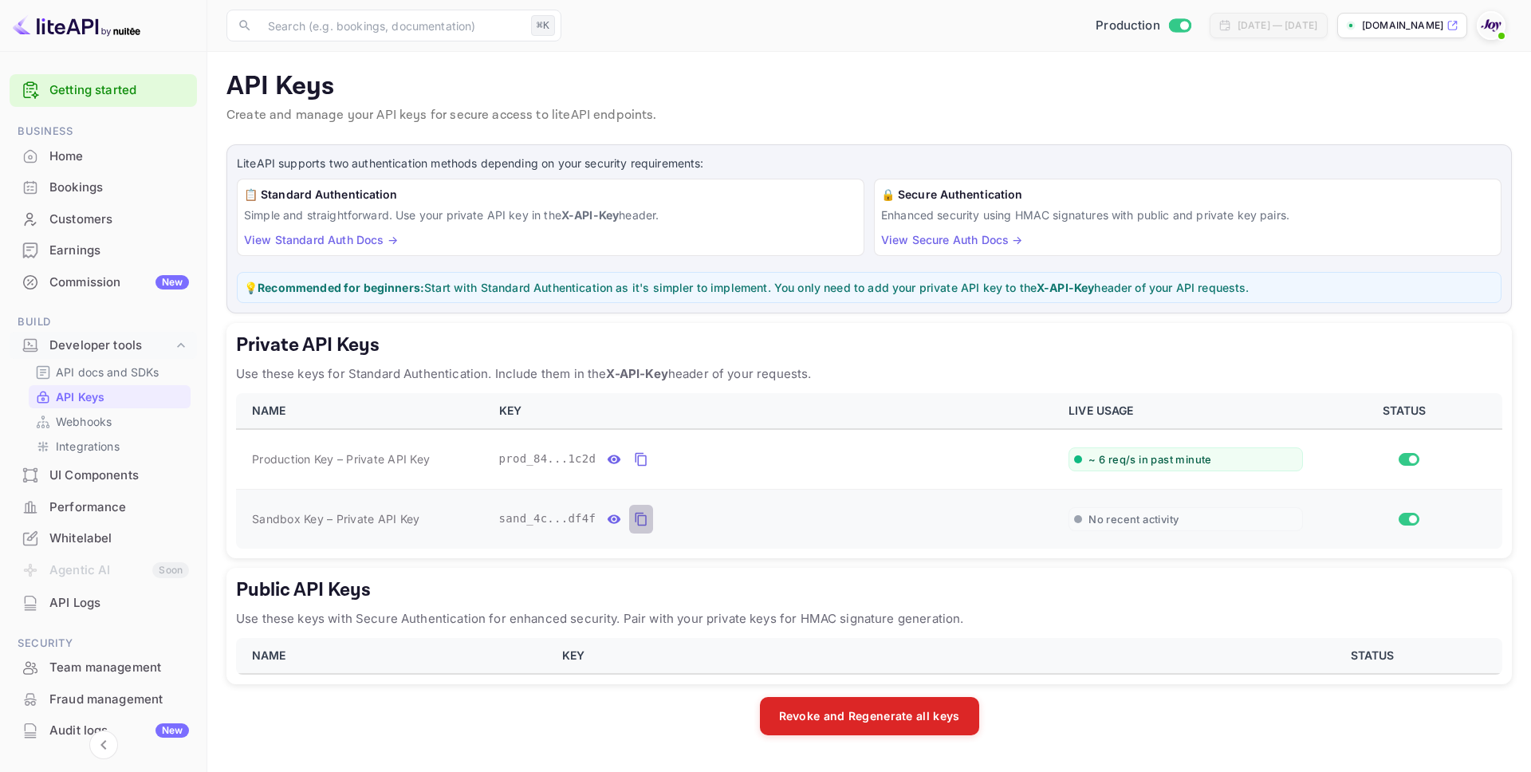
click at [643, 522] on icon "private api keys table" at bounding box center [641, 518] width 14 height 19
